Goal: Information Seeking & Learning: Check status

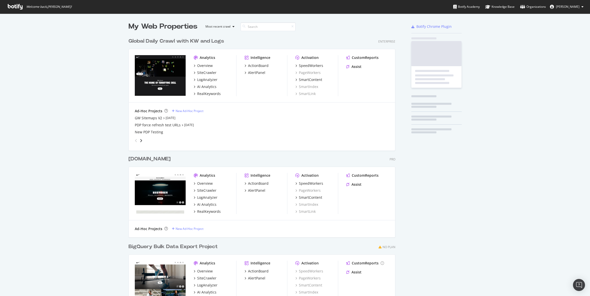
scroll to position [293, 271]
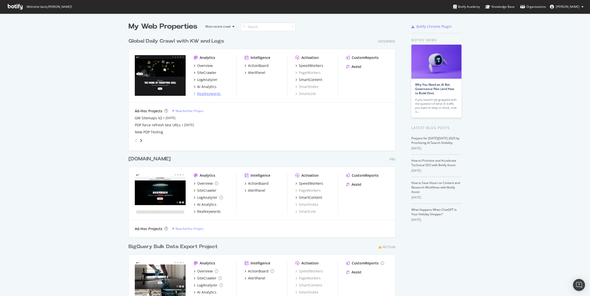
click at [210, 94] on div "RealKeywords" at bounding box center [209, 93] width 24 height 5
click at [205, 73] on div "SiteCrawler" at bounding box center [206, 72] width 19 height 5
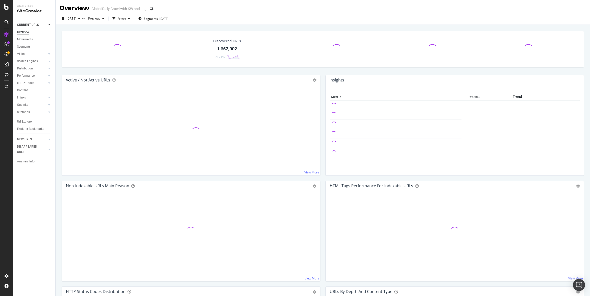
click at [467, 22] on div "2025 Oct. 13th vs Previous Filters Segments 2025-09-18" at bounding box center [323, 20] width 535 height 10
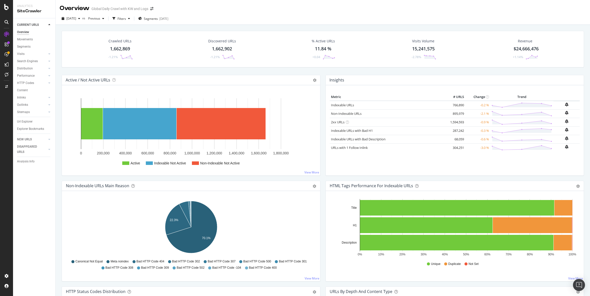
click at [410, 26] on div "Crawled URLs 1,662,869 -1.21% Discovered URLs 1,662,902 -1.21% % Active URLs 11…" at bounding box center [323, 173] width 535 height 296
click at [29, 122] on div "Url Explorer" at bounding box center [25, 121] width 16 height 5
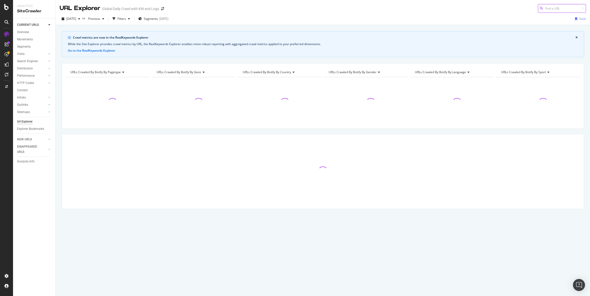
click at [558, 7] on input at bounding box center [562, 8] width 48 height 9
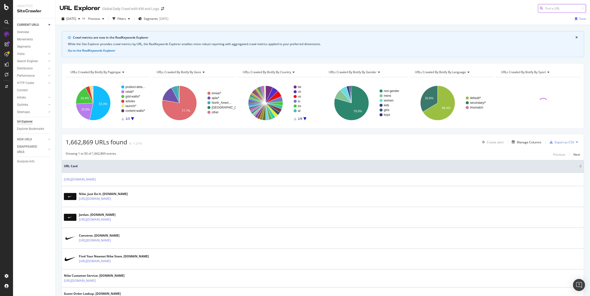
paste input "[URL][DOMAIN_NAME]"
type input "[URL][DOMAIN_NAME]"
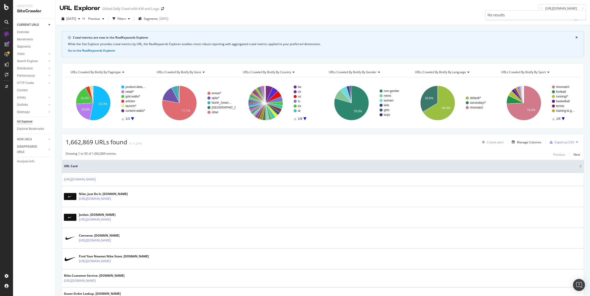
click at [527, 8] on div "URL Explorer Global Daily Crawl with KW and Logs https://www.nike.com/mx/w/dia-…" at bounding box center [323, 6] width 535 height 13
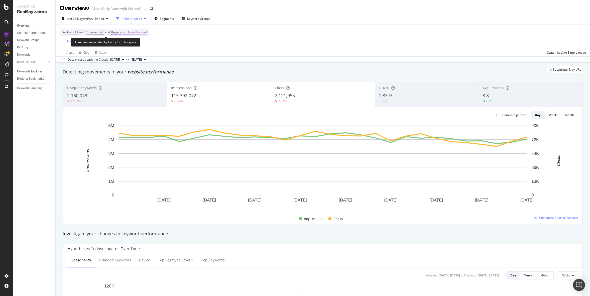
click at [141, 31] on span "Non-Branded" at bounding box center [137, 32] width 19 height 7
click at [138, 46] on div "Non-Branded" at bounding box center [132, 44] width 27 height 8
click at [131, 80] on div "All" at bounding box center [148, 82] width 59 height 7
click at [169, 53] on div "Apply" at bounding box center [170, 55] width 8 height 4
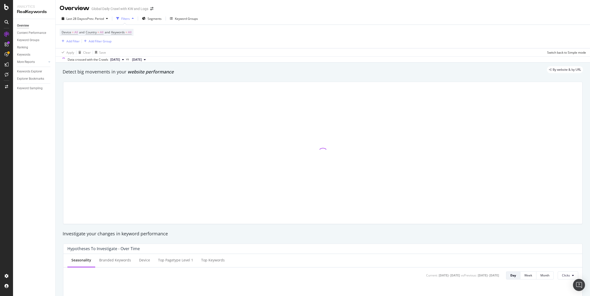
click at [169, 53] on div "Apply Clear Save Switch back to Simple mode" at bounding box center [323, 52] width 535 height 8
click at [73, 42] on div "Add Filter" at bounding box center [72, 41] width 13 height 4
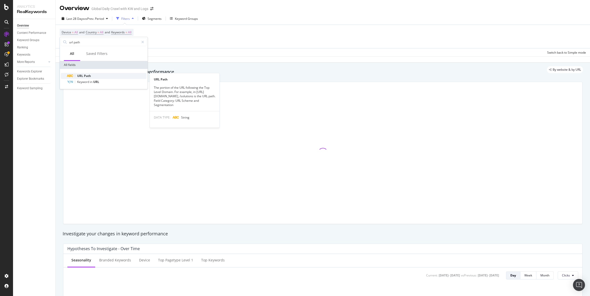
type input "url path"
click at [93, 76] on div "URL Path" at bounding box center [107, 76] width 80 height 6
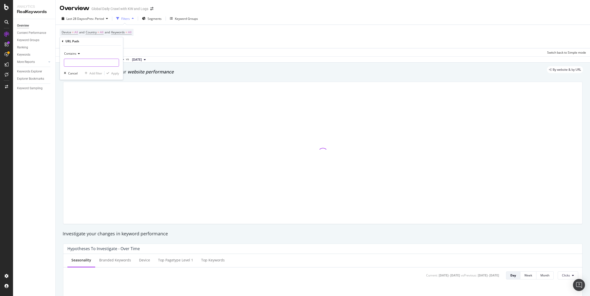
click at [94, 63] on input "text" at bounding box center [91, 63] width 55 height 8
type input "dia-de-muertos"
click at [116, 74] on div "Apply" at bounding box center [115, 73] width 8 height 4
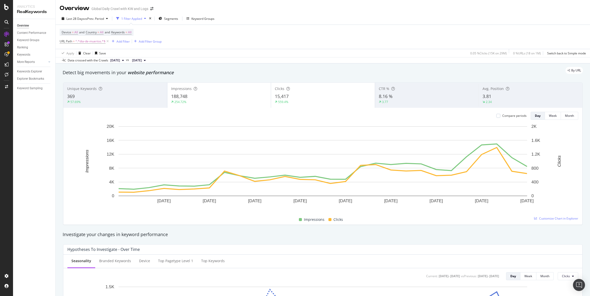
click at [393, 51] on div "Apply Clear Save 0.05 % Clicks ( 15K on 29M ) 0 % URLs ( 18 on 1M ) Switch back…" at bounding box center [323, 53] width 535 height 8
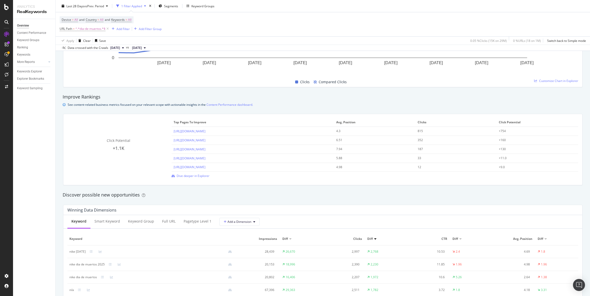
scroll to position [375, 0]
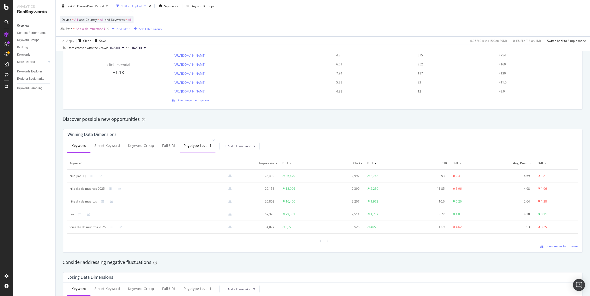
click at [199, 151] on div "pagetype Level 1" at bounding box center [198, 146] width 36 height 14
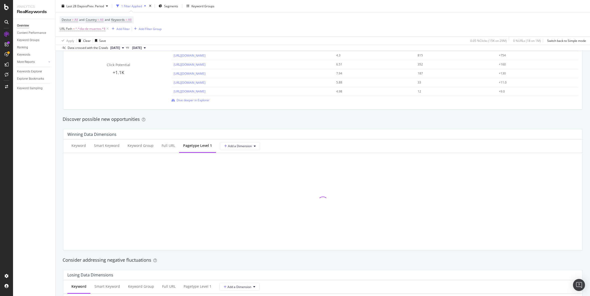
scroll to position [516, 0]
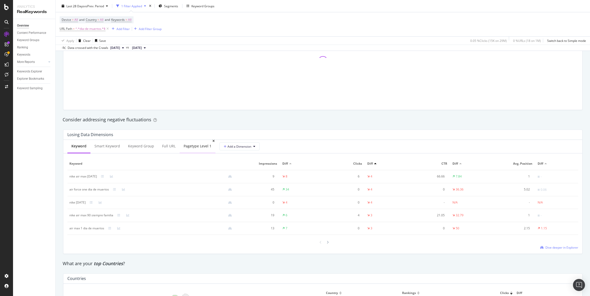
click at [196, 152] on div "pagetype Level 1" at bounding box center [198, 147] width 36 height 14
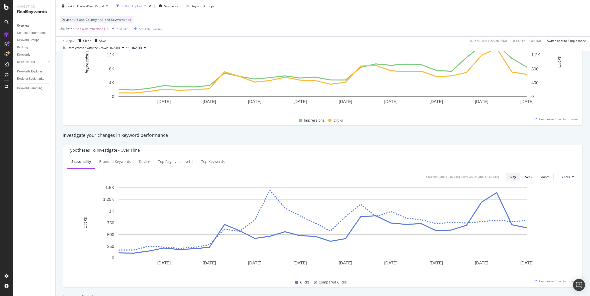
scroll to position [0, 0]
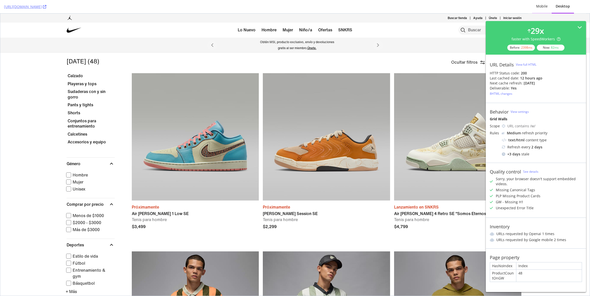
click at [545, 7] on div "Mobile" at bounding box center [542, 6] width 12 height 5
